Goal: Navigation & Orientation: Find specific page/section

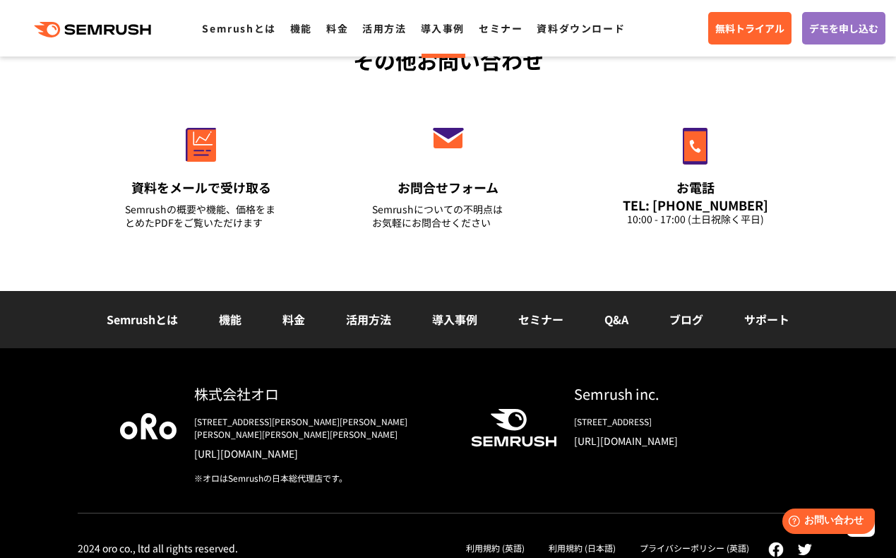
click at [436, 28] on link "導入事例" at bounding box center [443, 28] width 44 height 14
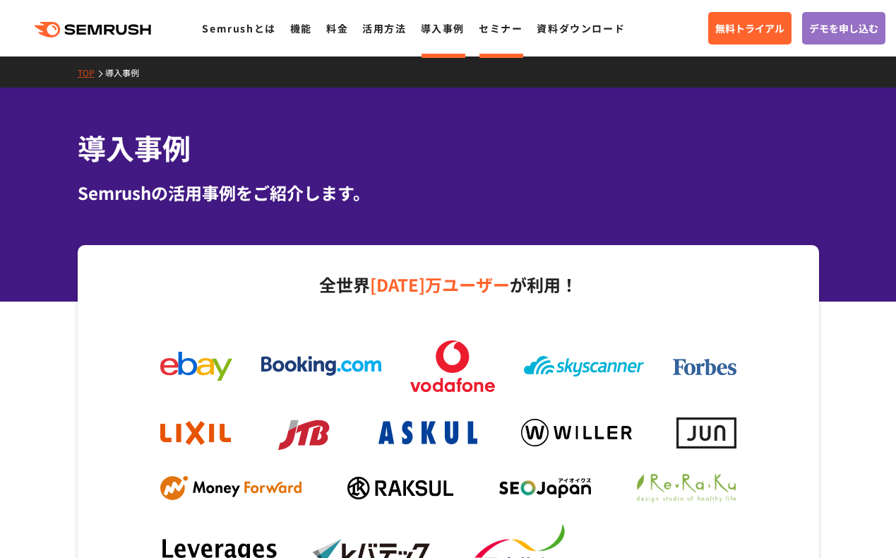
click at [515, 33] on link "セミナー" at bounding box center [501, 28] width 44 height 14
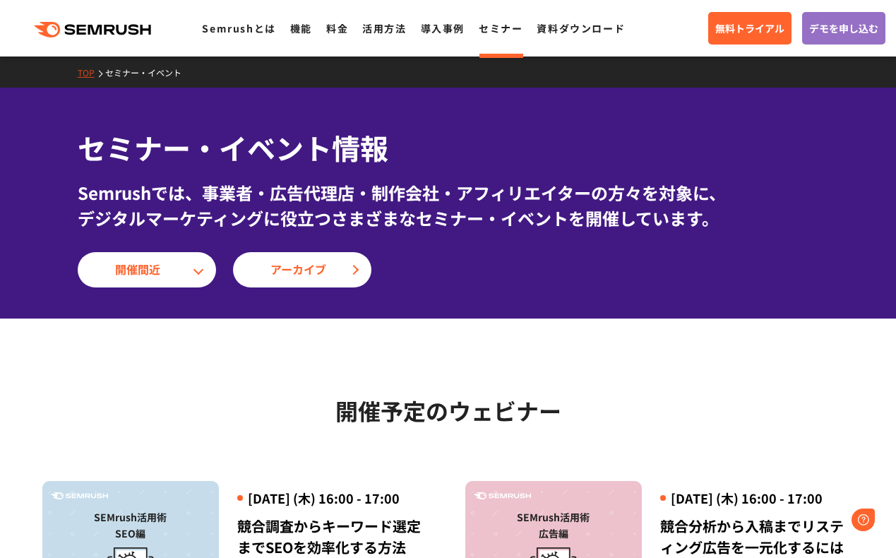
click at [403, 39] on div ".cls {fill: #FF642D;} .cls {fill: #FF642D;} Semrushとは 機能 料金 活用方法 導入事例 セミナー 資料ダウ…" at bounding box center [448, 28] width 896 height 42
click at [387, 35] on link "活用方法" at bounding box center [384, 28] width 44 height 14
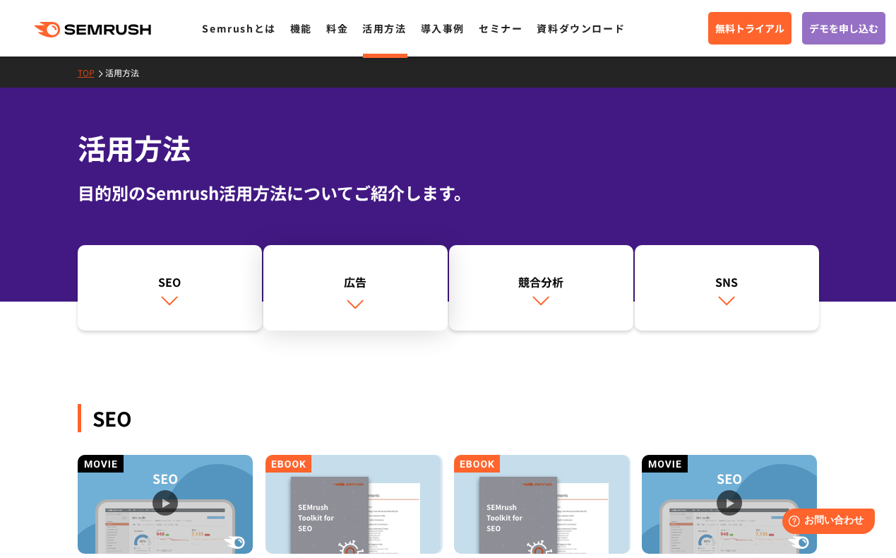
click at [357, 308] on img at bounding box center [355, 303] width 18 height 18
click at [119, 49] on div ".cls {fill: #FF642D;} .cls {fill: #FF642D;} Semrushとは 機能 料金 活用方法 導入事例 セミナー 資料ダウ…" at bounding box center [448, 28] width 896 height 42
click at [129, 30] on icon ".cls {fill: #FF642D;}" at bounding box center [94, 30] width 160 height 16
